Goal: Task Accomplishment & Management: Complete application form

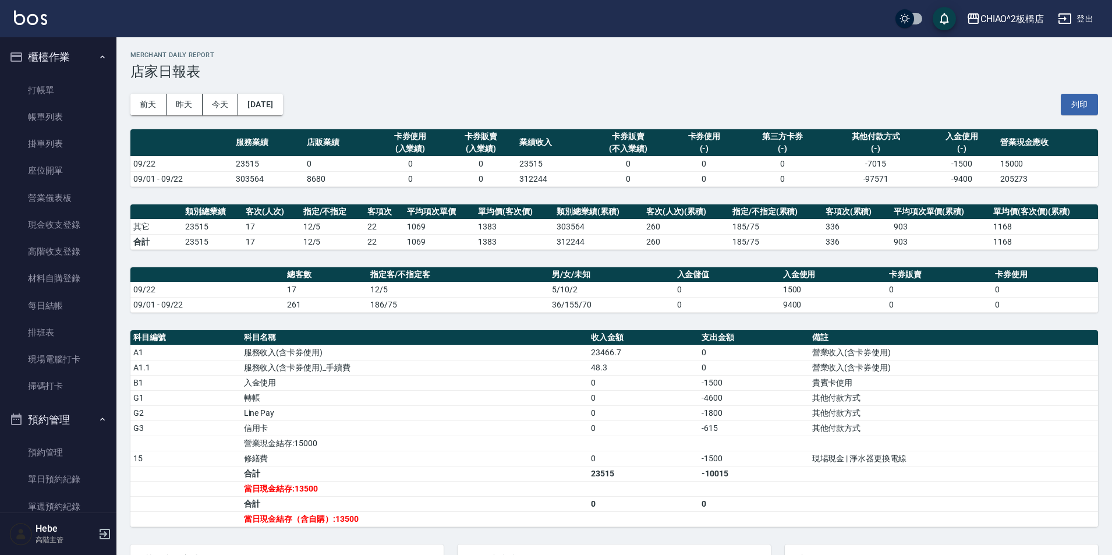
scroll to position [233, 0]
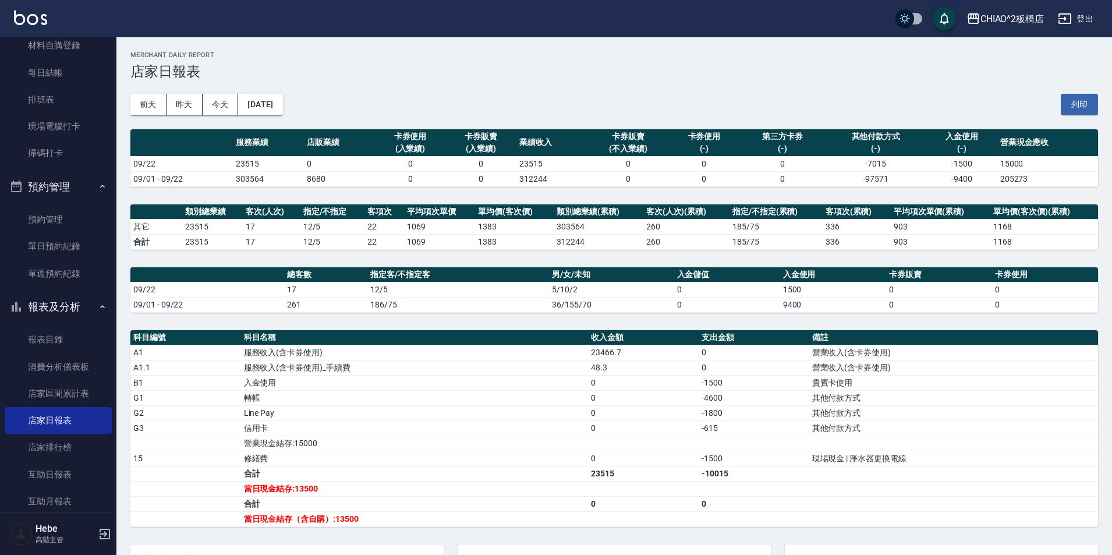
drag, startPoint x: 235, startPoint y: 264, endPoint x: 313, endPoint y: 407, distance: 163.3
click at [313, 407] on td "Line Pay" at bounding box center [415, 412] width 348 height 15
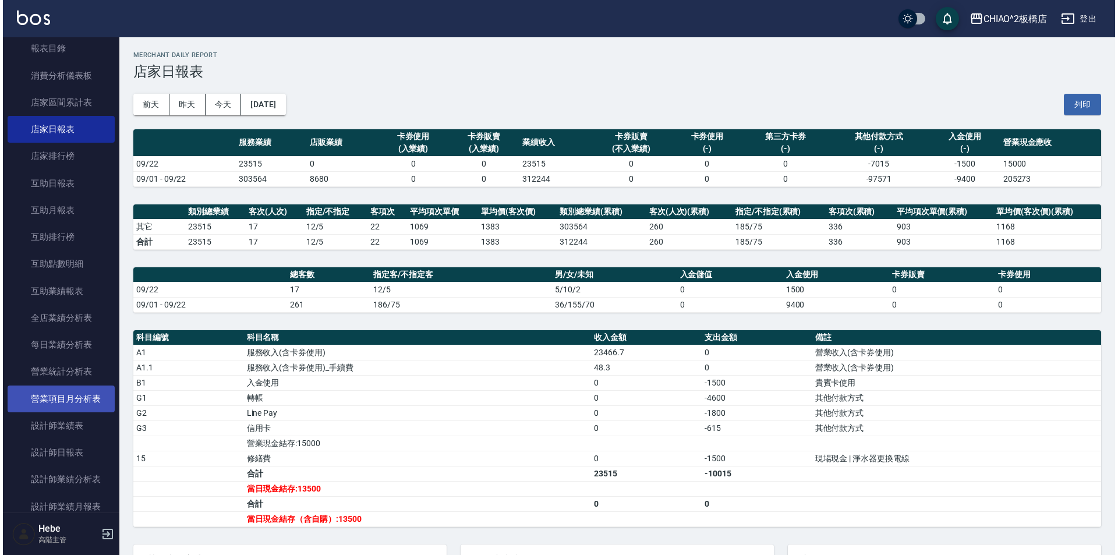
scroll to position [582, 0]
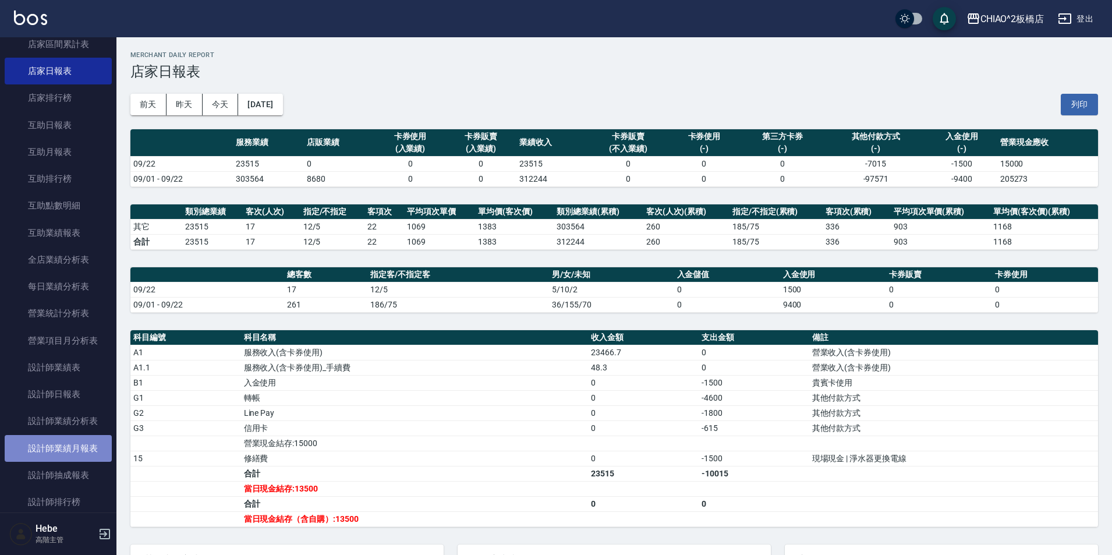
click at [84, 456] on link "設計師業績月報表" at bounding box center [58, 448] width 107 height 27
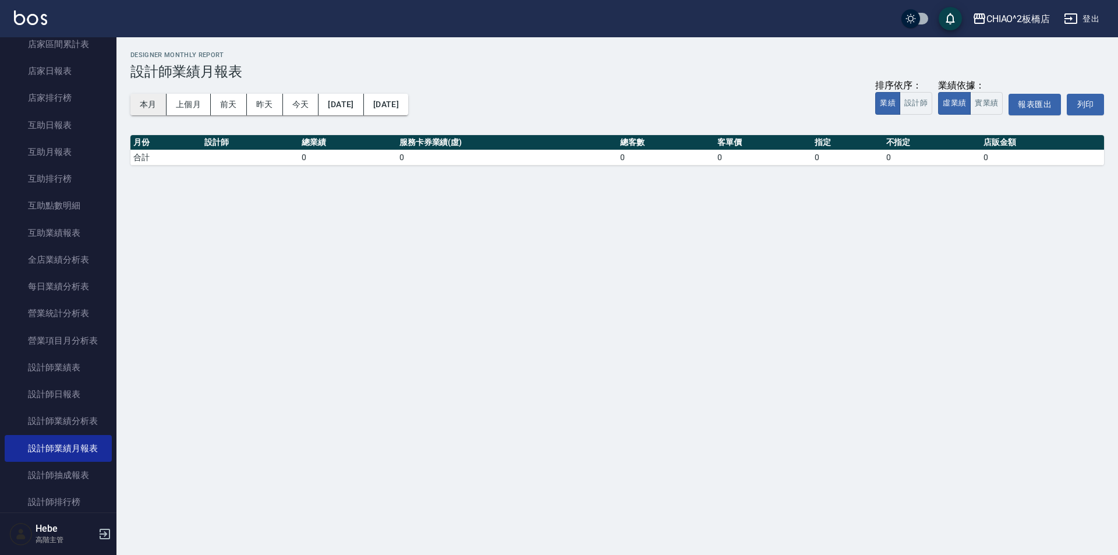
click at [140, 104] on button "本月" at bounding box center [148, 105] width 36 height 22
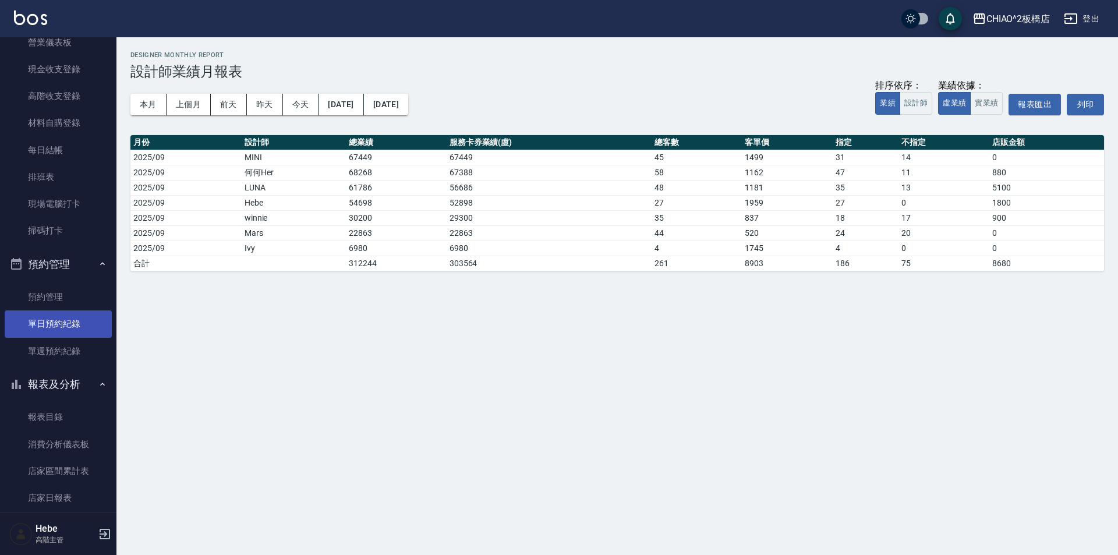
scroll to position [175, 0]
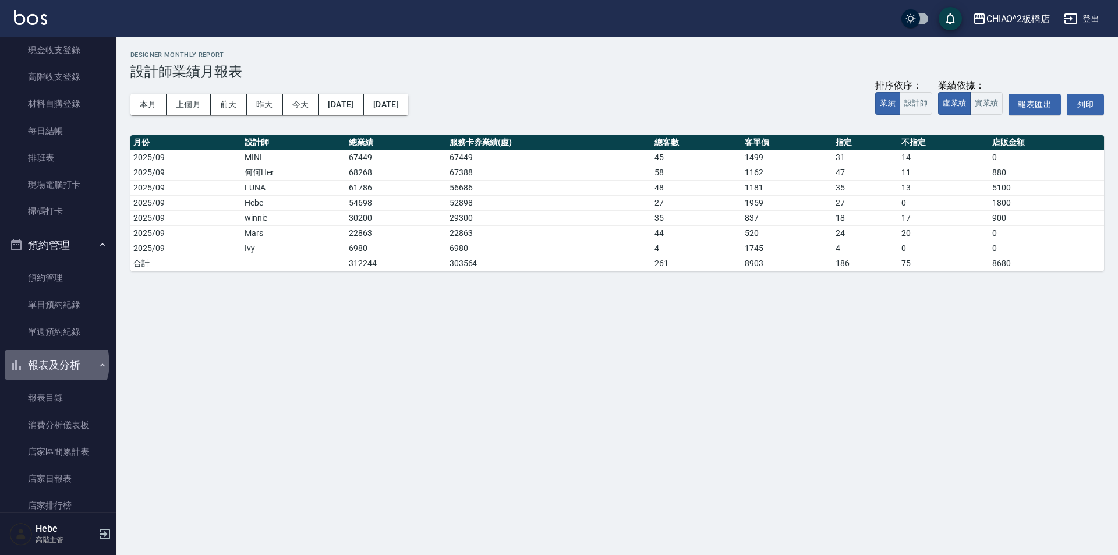
click at [54, 363] on button "報表及分析" at bounding box center [58, 365] width 107 height 30
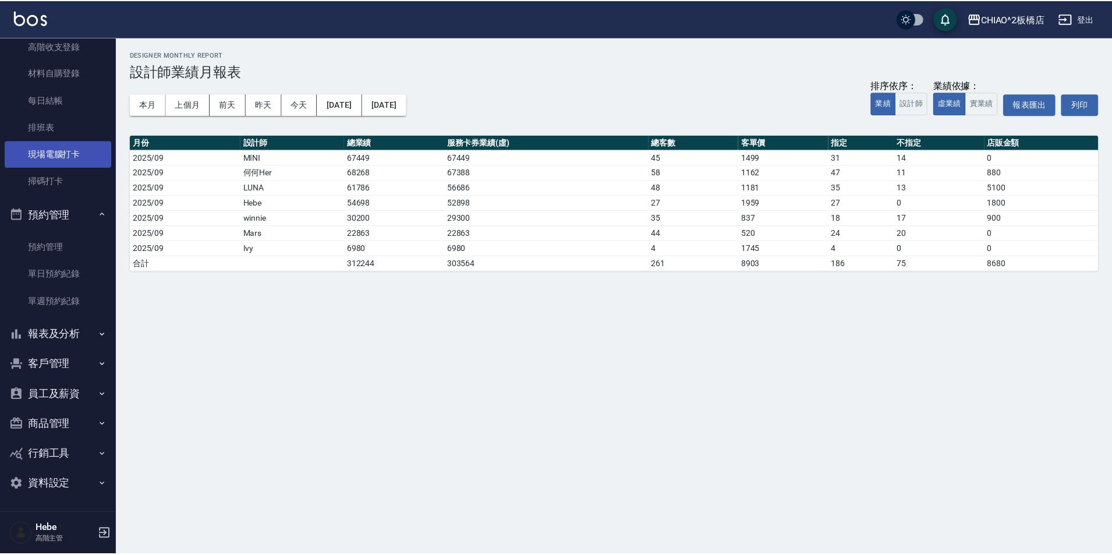
scroll to position [0, 0]
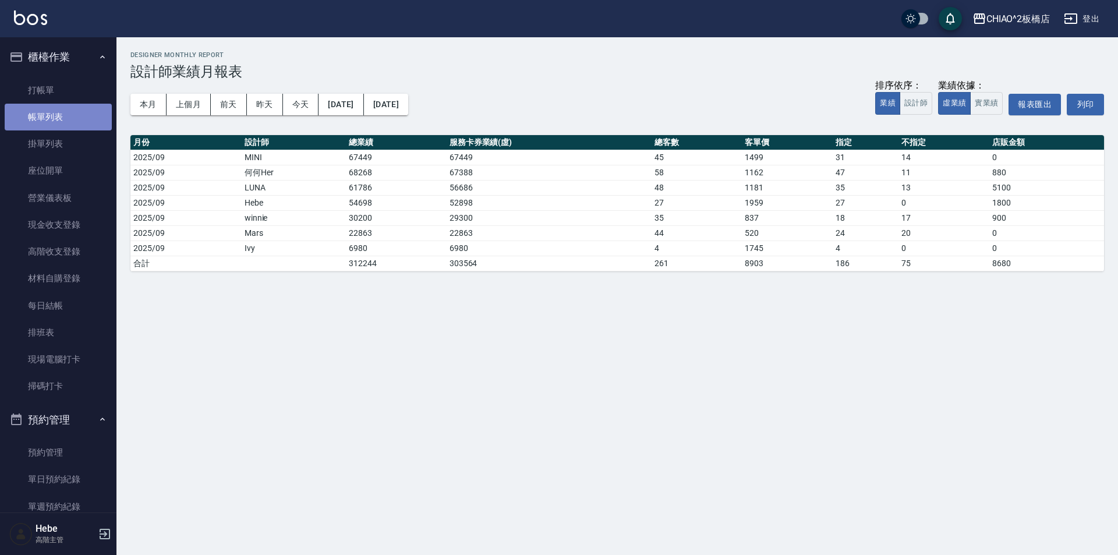
click at [75, 125] on link "帳單列表" at bounding box center [58, 117] width 107 height 27
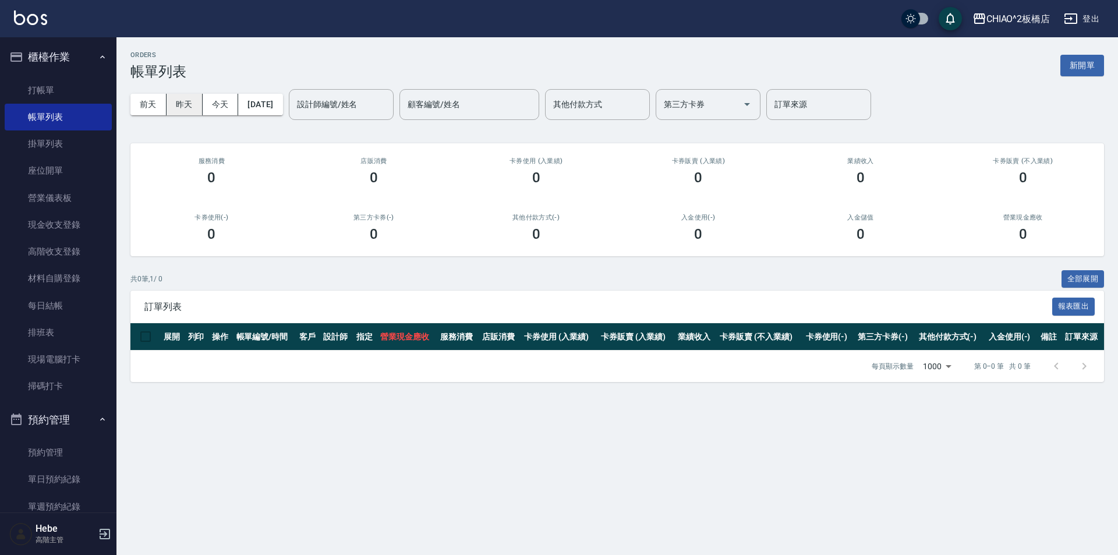
click at [183, 91] on div "[DATE] [DATE] [DATE] [DATE] 設計師編號/姓名 設計師編號/姓名 顧客編號/姓名 顧客編號/姓名 其他付款方式 其他付款方式 第三方…" at bounding box center [616, 104] width 973 height 49
click at [180, 101] on button "昨天" at bounding box center [184, 105] width 36 height 22
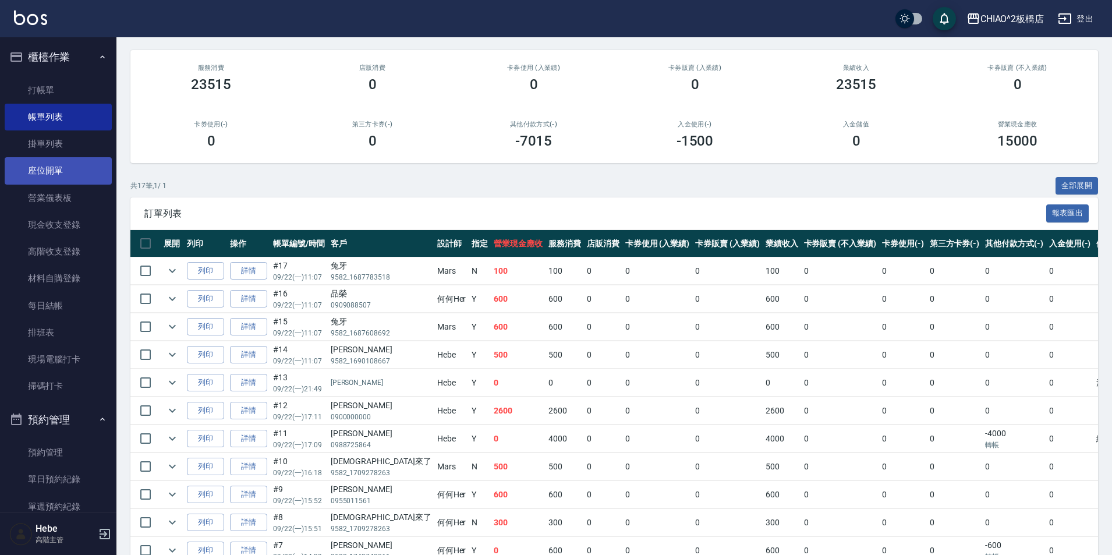
scroll to position [92, 0]
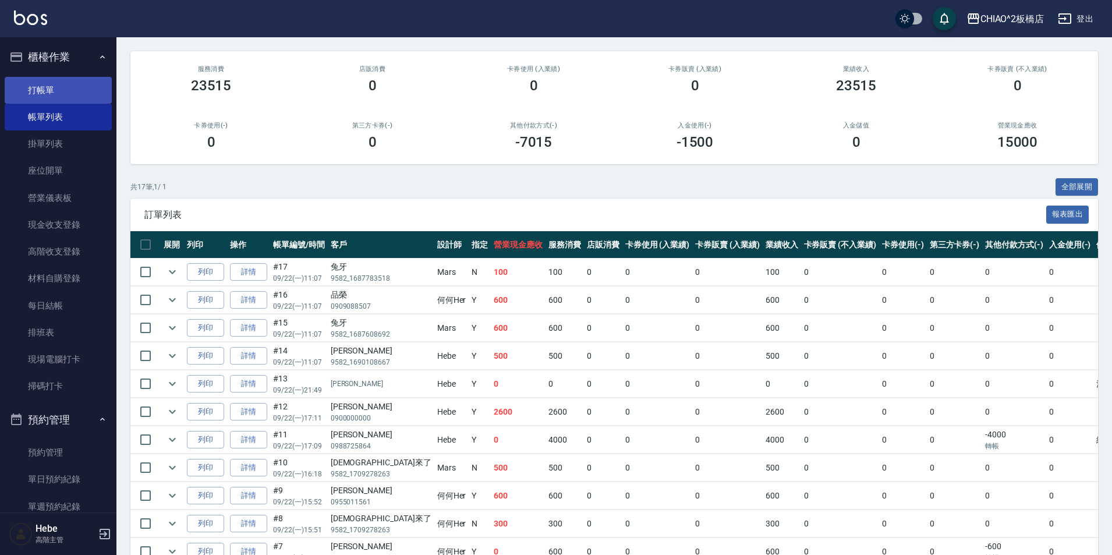
click at [56, 99] on link "打帳單" at bounding box center [58, 90] width 107 height 27
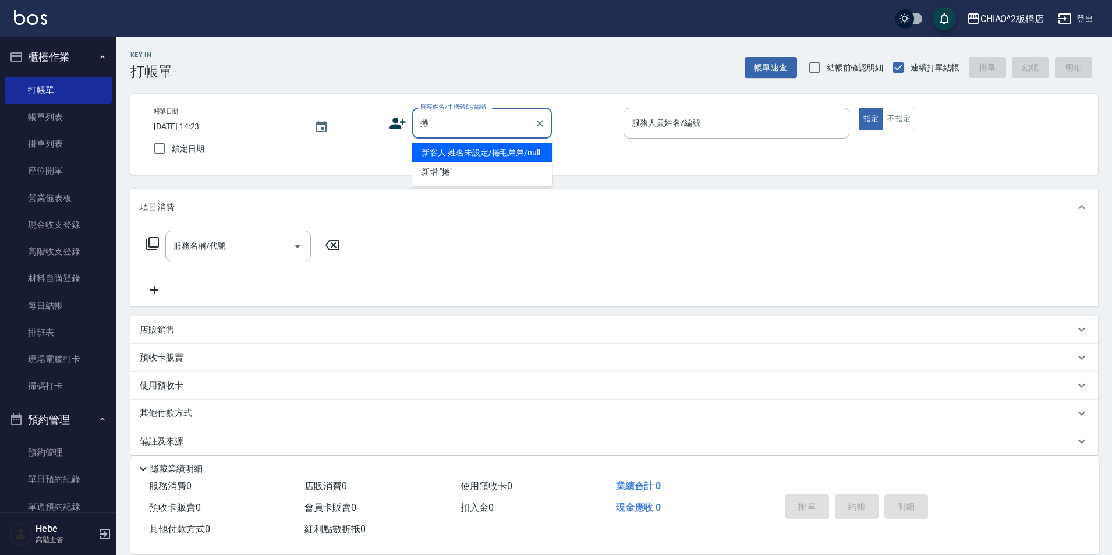
click at [492, 151] on li "新客人 姓名未設定/捲毛弟弟/null" at bounding box center [482, 152] width 140 height 19
type input "新客人 姓名未設定/捲毛弟弟/null"
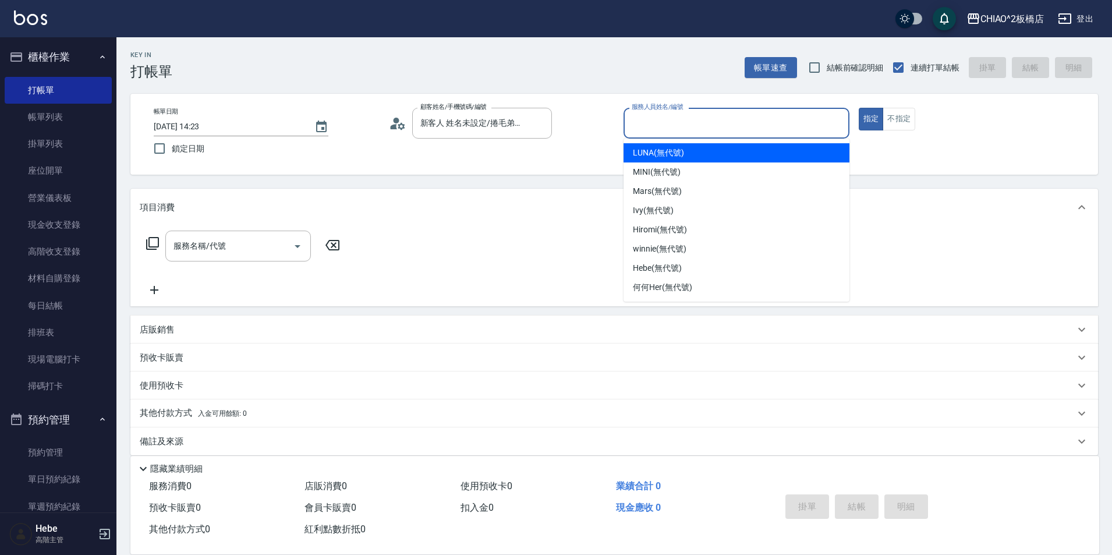
click at [651, 122] on input "服務人員姓名/編號" at bounding box center [736, 123] width 215 height 20
click at [641, 159] on div "LUNA (無代號)" at bounding box center [736, 152] width 226 height 19
type input "LUNA(無代號)"
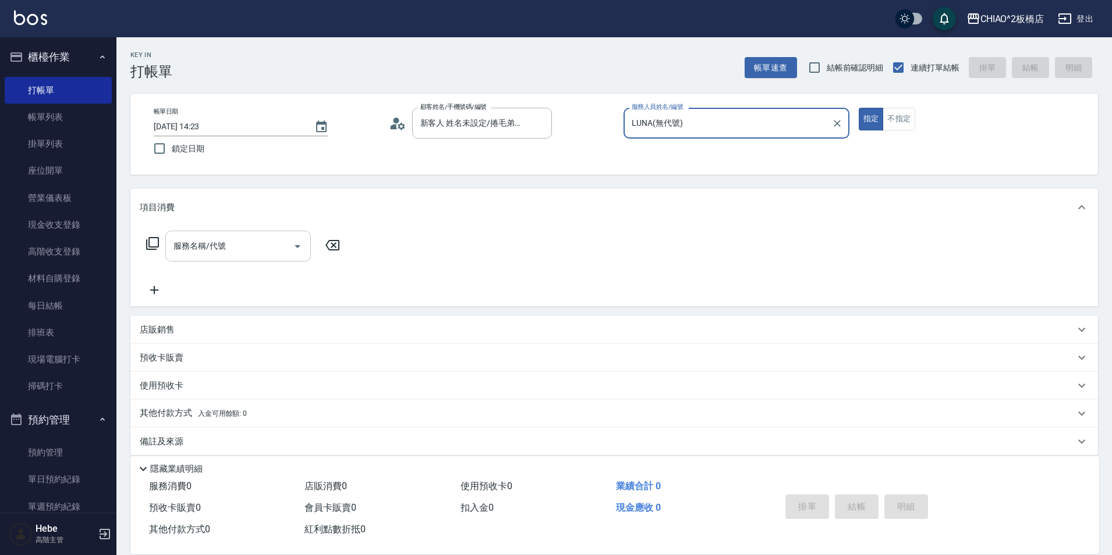
drag, startPoint x: 224, startPoint y: 244, endPoint x: 225, endPoint y: 253, distance: 8.2
click at [225, 244] on input "服務名稱/代號" at bounding box center [230, 246] width 118 height 20
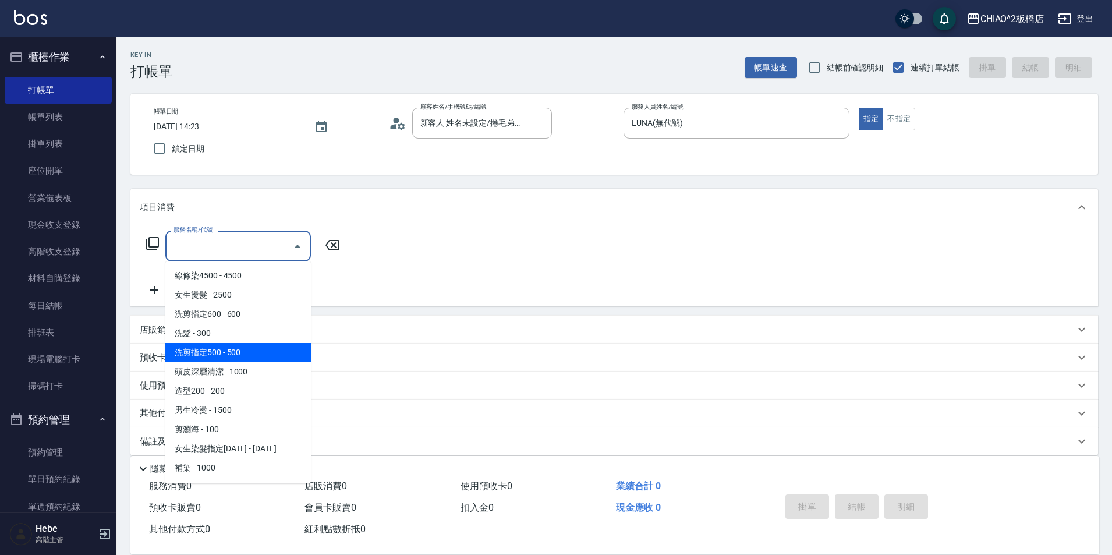
drag, startPoint x: 222, startPoint y: 339, endPoint x: 225, endPoint y: 352, distance: 13.1
click at [225, 352] on ul "線條染4500 - 4500 女生燙髮 - 2500 洗剪指定600 - 600 洗髮 - 300 洗剪指定500 - 500 頭皮深層清潔 - 1000 造…" at bounding box center [238, 372] width 146 height 222
click at [225, 352] on span "洗剪指定500 - 500" at bounding box center [238, 352] width 146 height 19
type input "洗剪指定500(96681)"
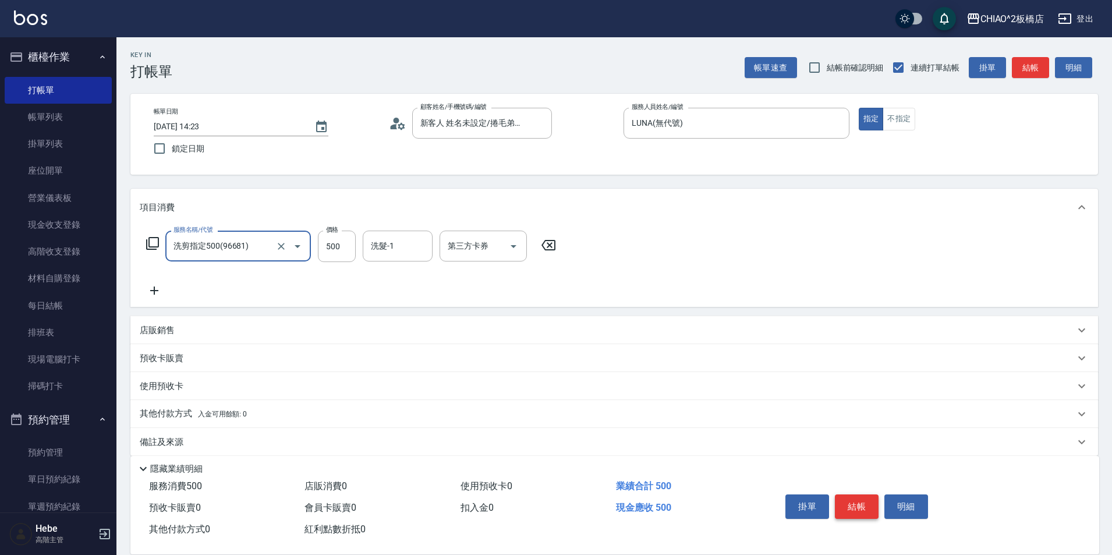
click at [843, 497] on button "結帳" at bounding box center [857, 506] width 44 height 24
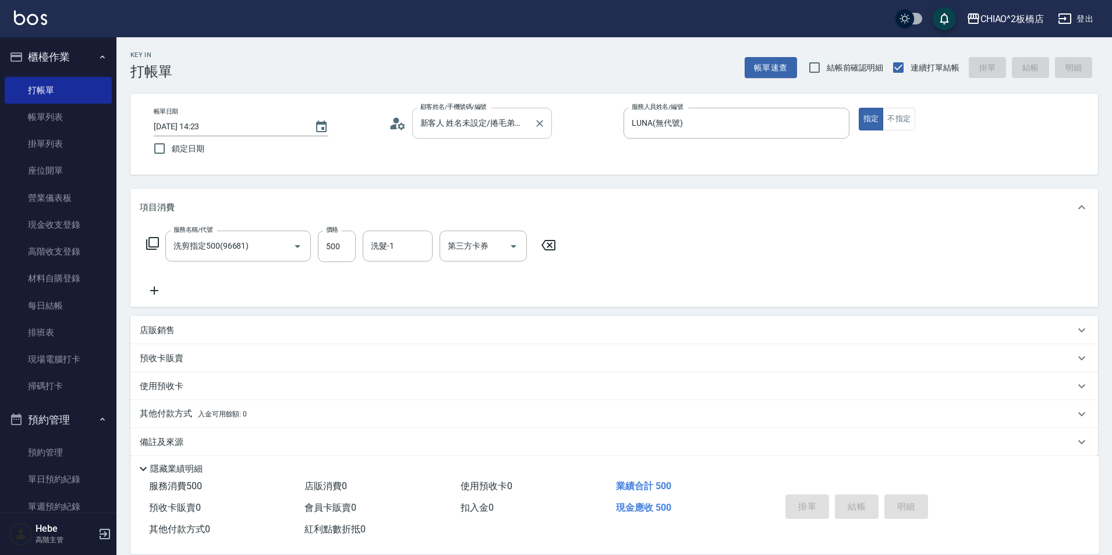
type input "[DATE] 14:37"
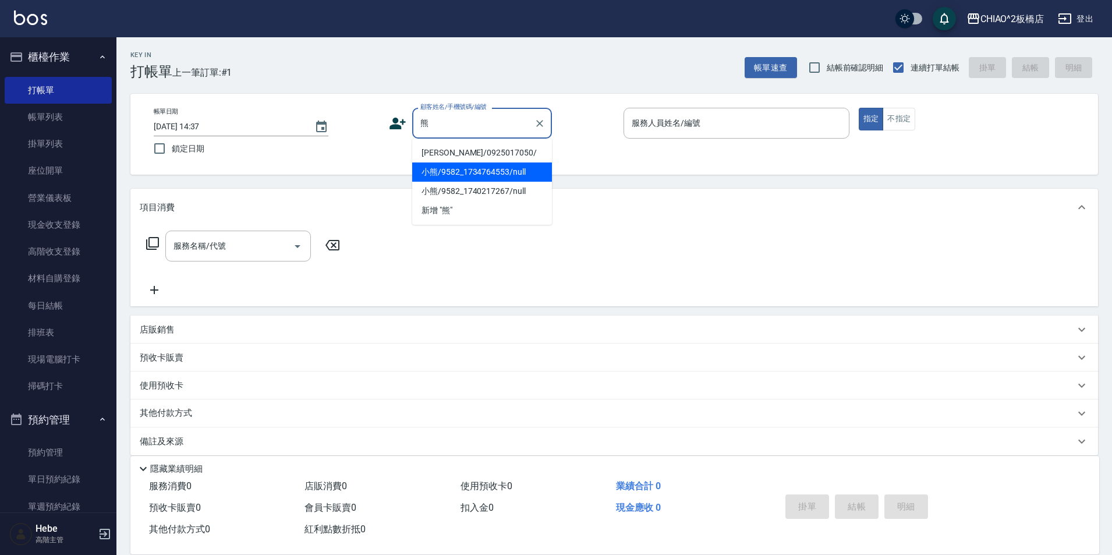
click at [445, 171] on li "小熊/9582_1734764553/null" at bounding box center [482, 171] width 140 height 19
type input "小熊/9582_1734764553/null"
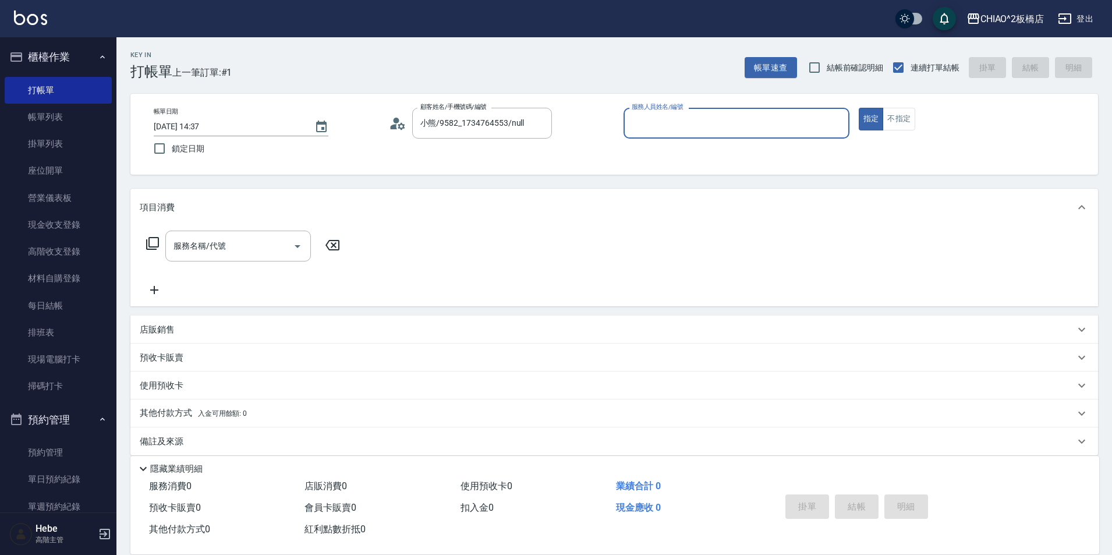
click at [655, 124] on input "服務人員姓名/編號" at bounding box center [736, 123] width 215 height 20
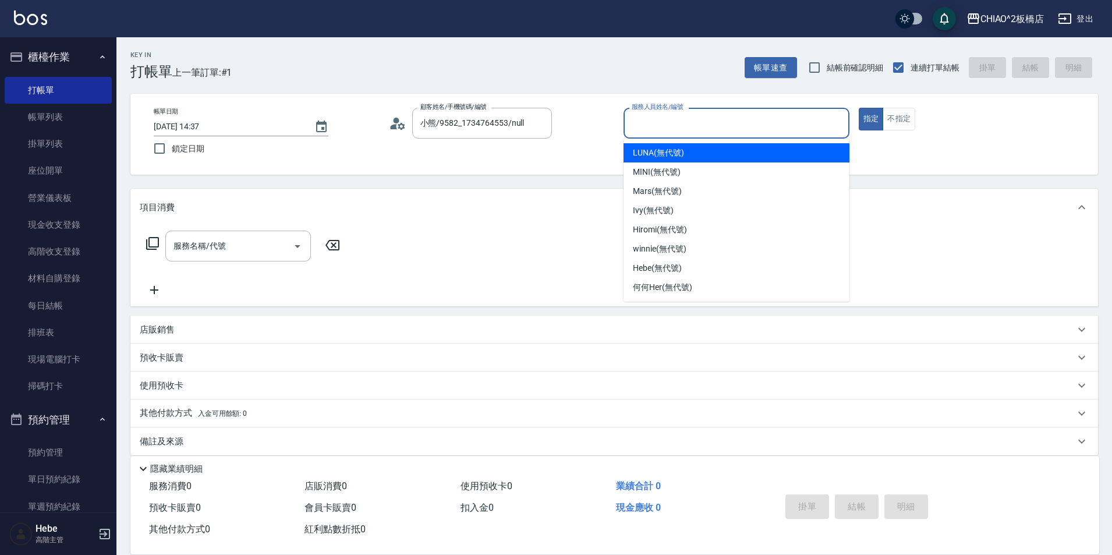
click at [656, 157] on span "LUNA (無代號)" at bounding box center [658, 153] width 51 height 12
type input "LUNA(無代號)"
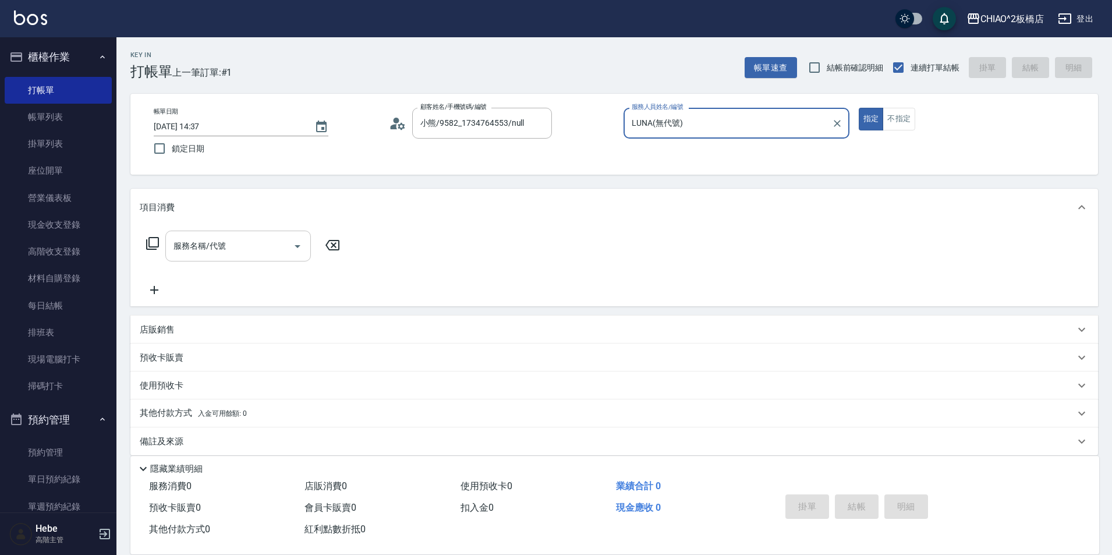
click at [258, 251] on input "服務名稱/代號" at bounding box center [230, 246] width 118 height 20
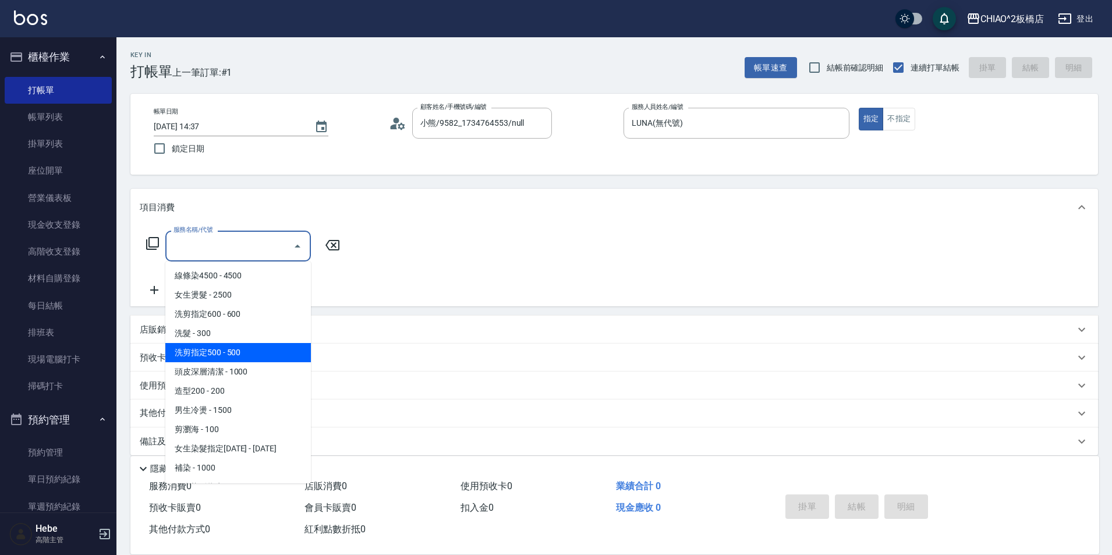
drag, startPoint x: 249, startPoint y: 350, endPoint x: 463, endPoint y: 391, distance: 217.9
click at [249, 350] on span "洗剪指定500 - 500" at bounding box center [238, 352] width 146 height 19
type input "洗剪指定500(96681)"
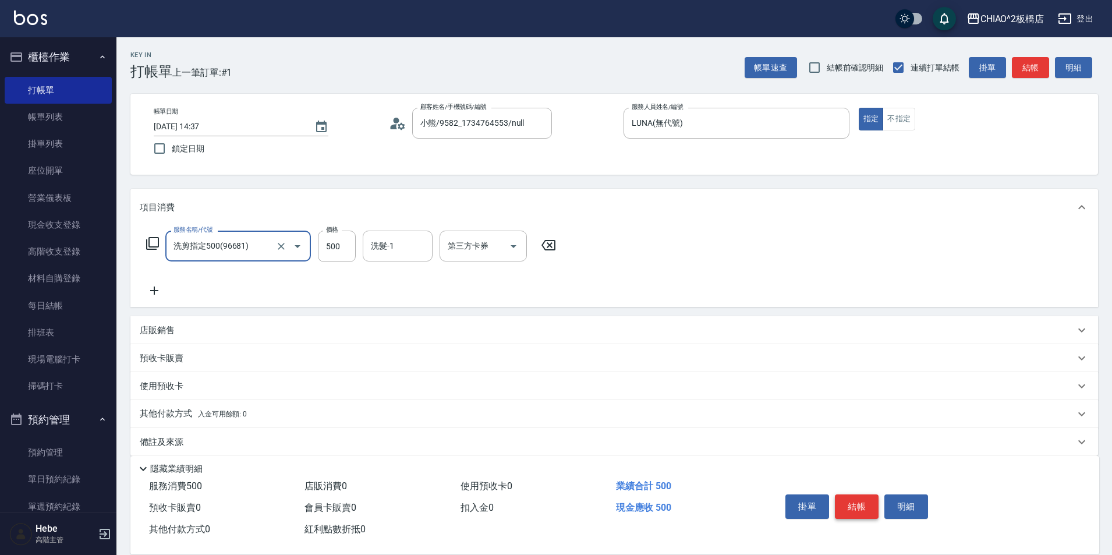
click at [859, 504] on button "結帳" at bounding box center [857, 506] width 44 height 24
